Goal: Transaction & Acquisition: Purchase product/service

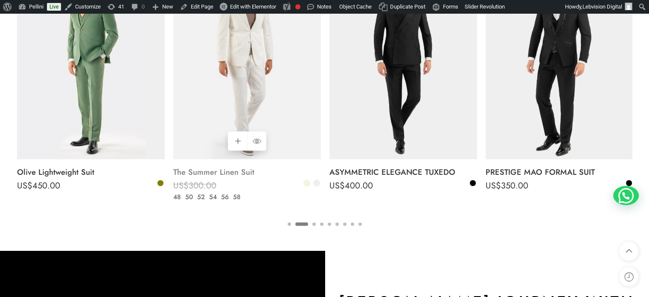
scroll to position [1537, 0]
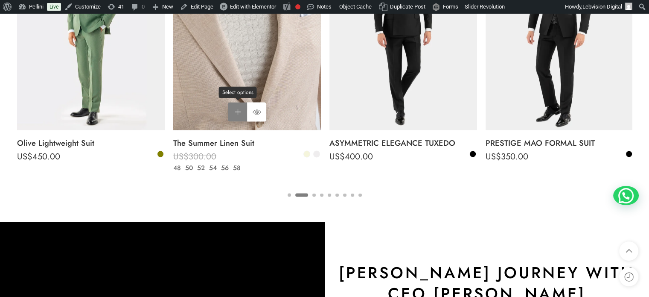
click at [239, 112] on link "Select options Select options" at bounding box center [237, 111] width 19 height 19
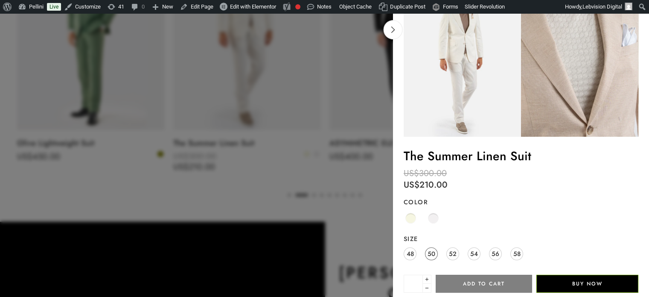
scroll to position [85, 0]
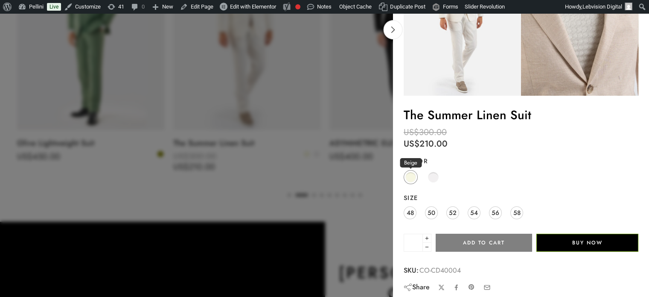
click at [408, 172] on span at bounding box center [410, 177] width 11 height 11
click at [412, 213] on span "48" at bounding box center [410, 213] width 7 height 12
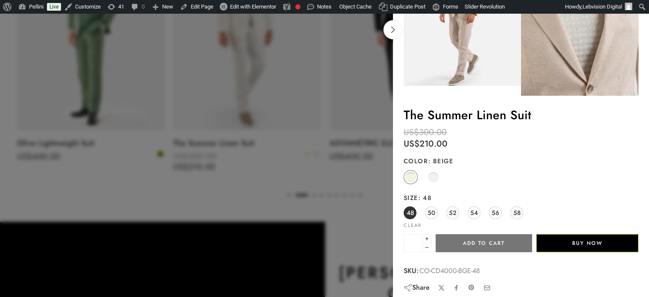
click at [470, 240] on button "Add to cart" at bounding box center [484, 243] width 96 height 18
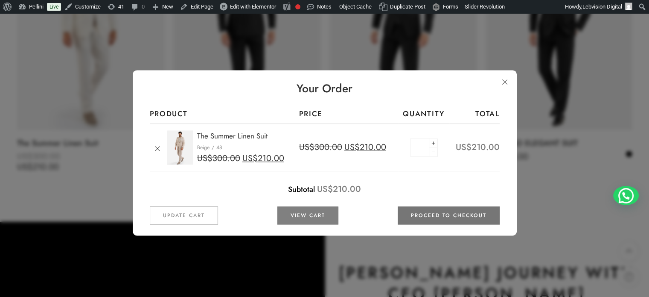
click at [441, 213] on link "Proceed to checkout" at bounding box center [449, 216] width 102 height 18
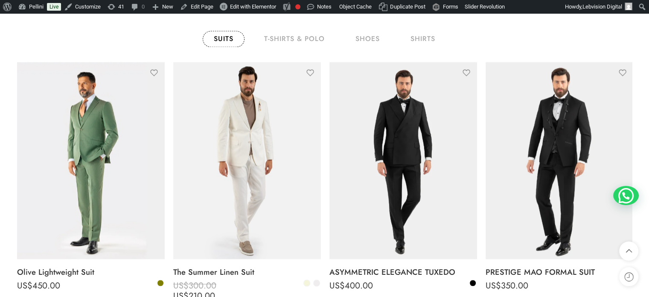
scroll to position [1494, 0]
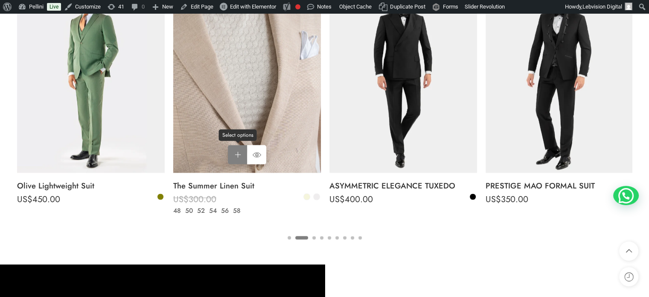
click at [234, 155] on link "Select options Select options" at bounding box center [237, 154] width 19 height 19
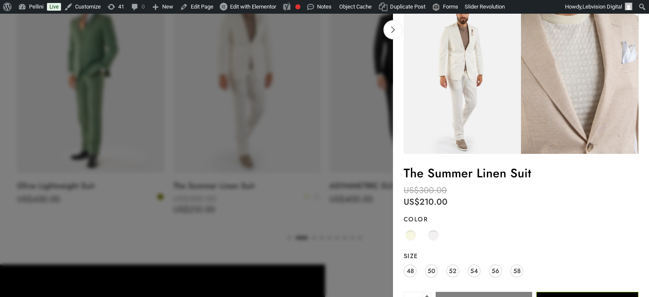
scroll to position [43, 0]
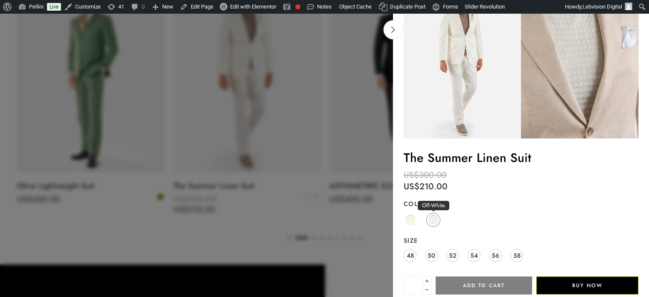
click at [435, 216] on span at bounding box center [433, 219] width 11 height 11
click at [430, 256] on span "50" at bounding box center [432, 255] width 8 height 12
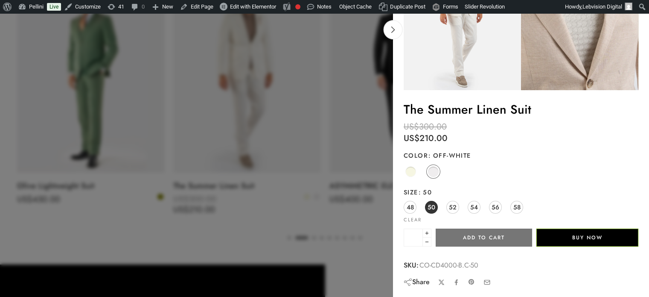
click at [474, 237] on button "Add to cart" at bounding box center [484, 237] width 96 height 18
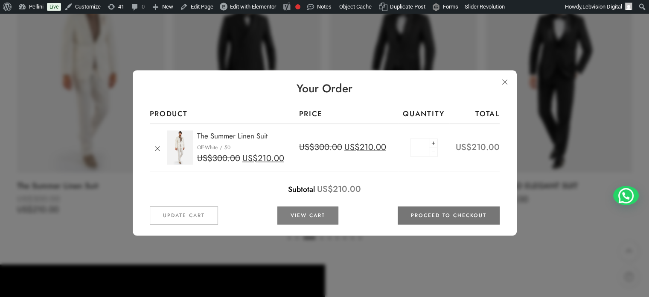
click at [443, 215] on link "Proceed to checkout" at bounding box center [449, 216] width 102 height 18
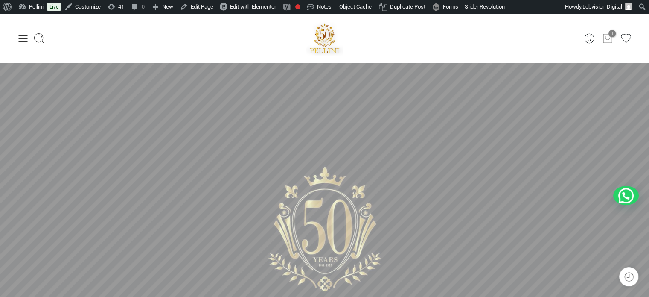
click at [610, 38] on icon at bounding box center [607, 38] width 11 height 12
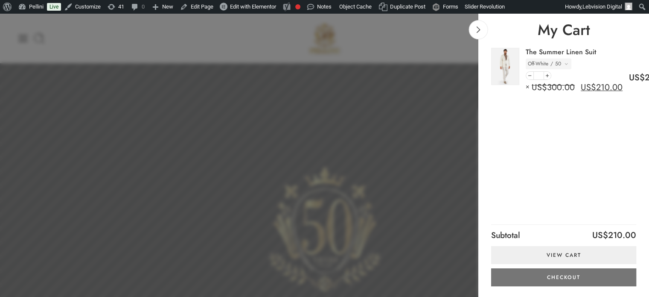
click at [548, 274] on link "Checkout" at bounding box center [563, 277] width 145 height 18
